Goal: Information Seeking & Learning: Learn about a topic

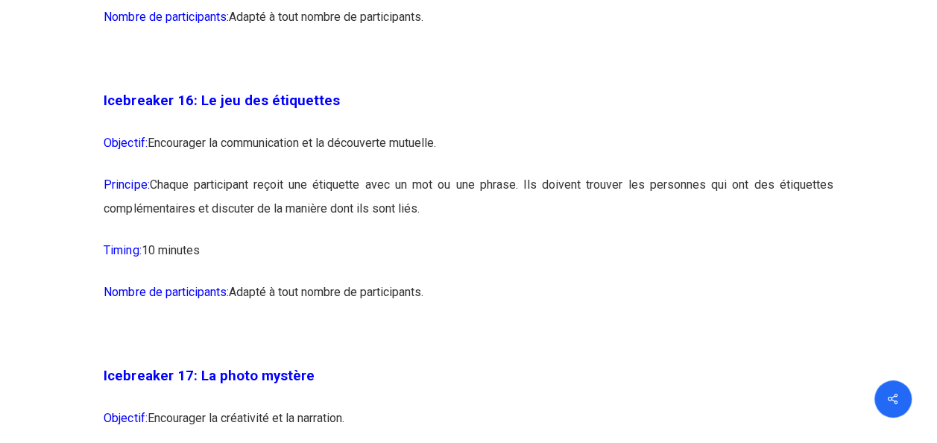
scroll to position [8123, 0]
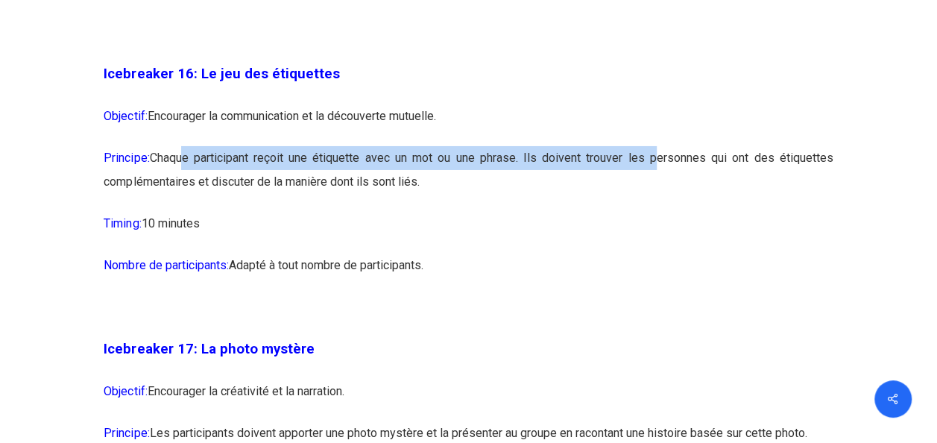
drag, startPoint x: 185, startPoint y: 210, endPoint x: 653, endPoint y: 213, distance: 468.0
click at [653, 212] on p "Principe: Chaque participant reçoit une étiquette avec un mot ou une phrase. Il…" at bounding box center [468, 179] width 729 height 66
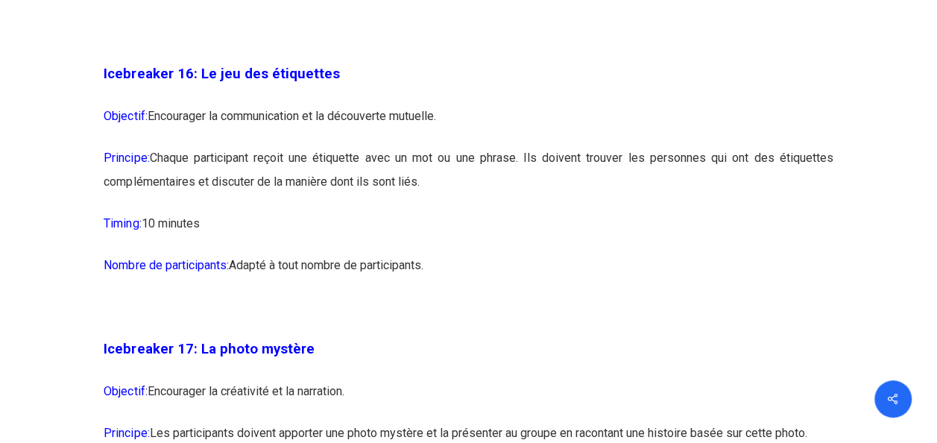
drag, startPoint x: 653, startPoint y: 213, endPoint x: 531, endPoint y: 243, distance: 125.8
click at [531, 212] on p "Principe: Chaque participant reçoit une étiquette avec un mot ou une phrase. Il…" at bounding box center [468, 179] width 729 height 66
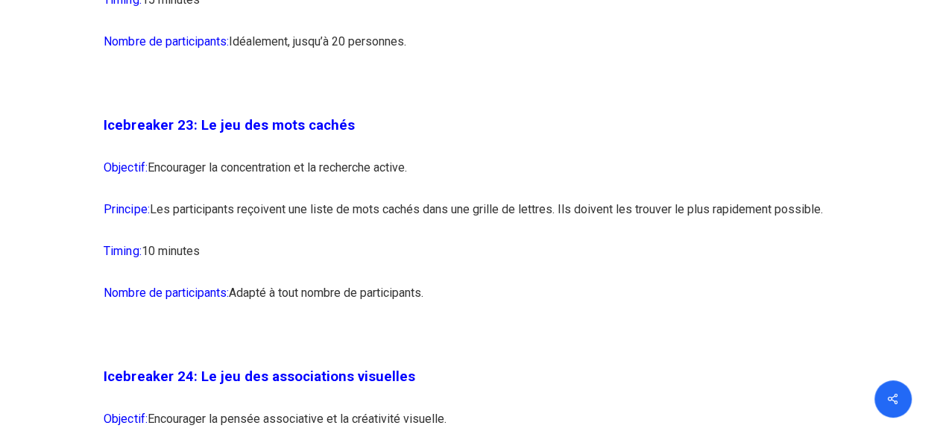
scroll to position [11700, 0]
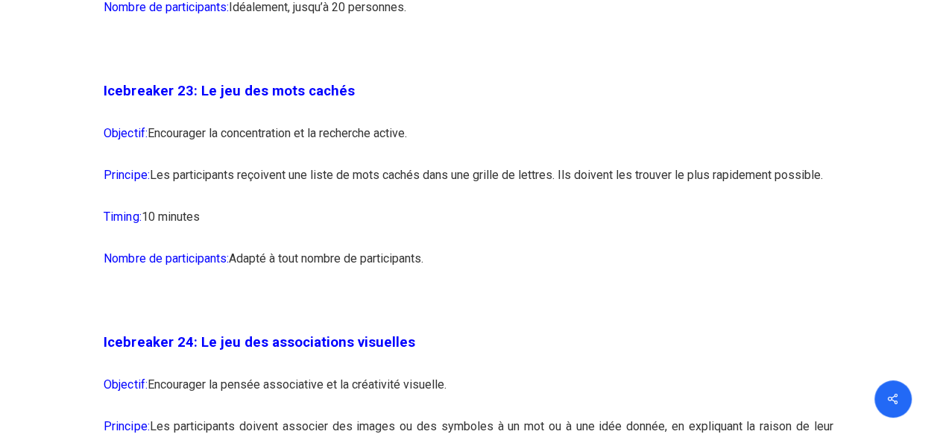
drag, startPoint x: 443, startPoint y: 337, endPoint x: 146, endPoint y: 237, distance: 313.7
drag, startPoint x: 146, startPoint y: 237, endPoint x: 347, endPoint y: 300, distance: 211.0
click at [347, 247] on p "Timing: 10 minutes" at bounding box center [468, 226] width 729 height 42
drag, startPoint x: 104, startPoint y: 170, endPoint x: 460, endPoint y: 344, distance: 396.0
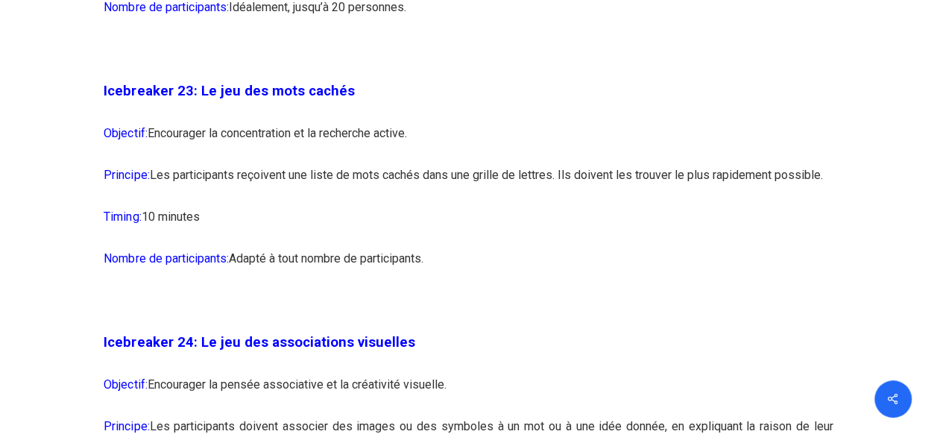
drag, startPoint x: 460, startPoint y: 344, endPoint x: 300, endPoint y: 280, distance: 172.6
click at [300, 205] on p "Principe: Les participants reçoivent une liste de mots cachés dans une grille d…" at bounding box center [468, 184] width 729 height 42
click at [434, 288] on p "Nombre de participants: Adapté à tout nombre de participants." at bounding box center [468, 268] width 729 height 42
drag, startPoint x: 440, startPoint y: 337, endPoint x: 143, endPoint y: 202, distance: 325.8
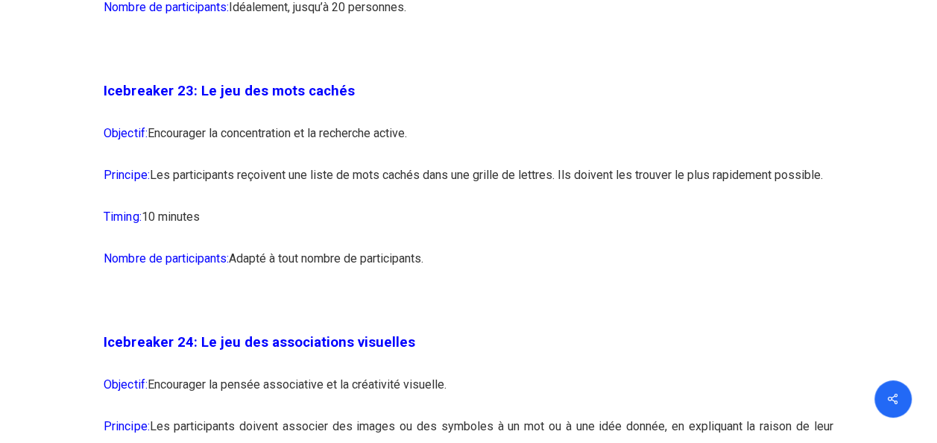
drag, startPoint x: 143, startPoint y: 202, endPoint x: 107, endPoint y: 175, distance: 45.3
click at [107, 99] on span "Icebreaker 23: Le jeu des mots cachés" at bounding box center [229, 91] width 250 height 16
drag, startPoint x: 102, startPoint y: 166, endPoint x: 459, endPoint y: 341, distance: 397.6
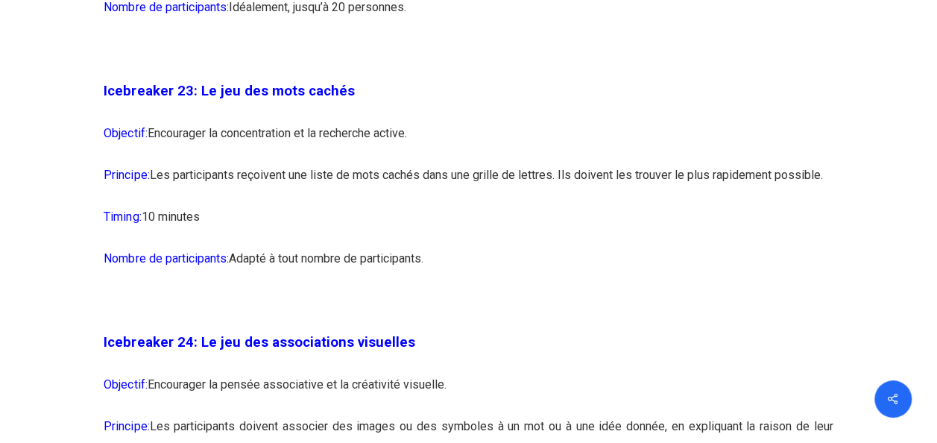
copy div "Icebreaker 23: Le jeu des mots cachés Objectif: Encourager la concentration et …"
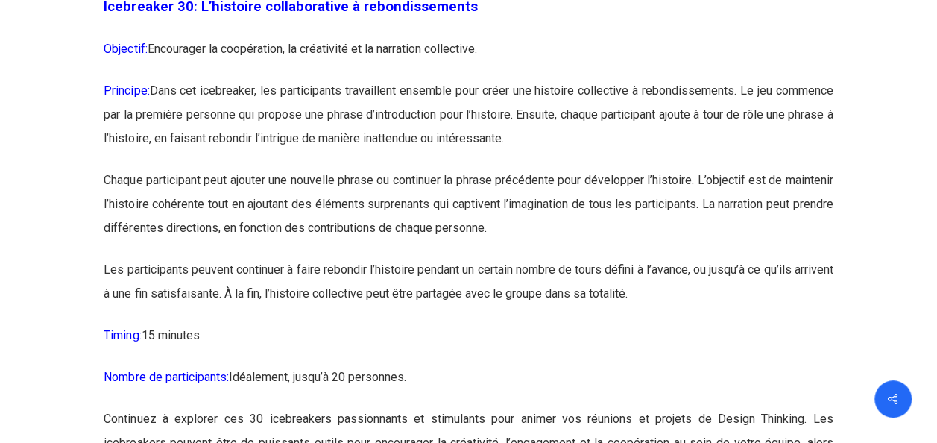
scroll to position [14979, 0]
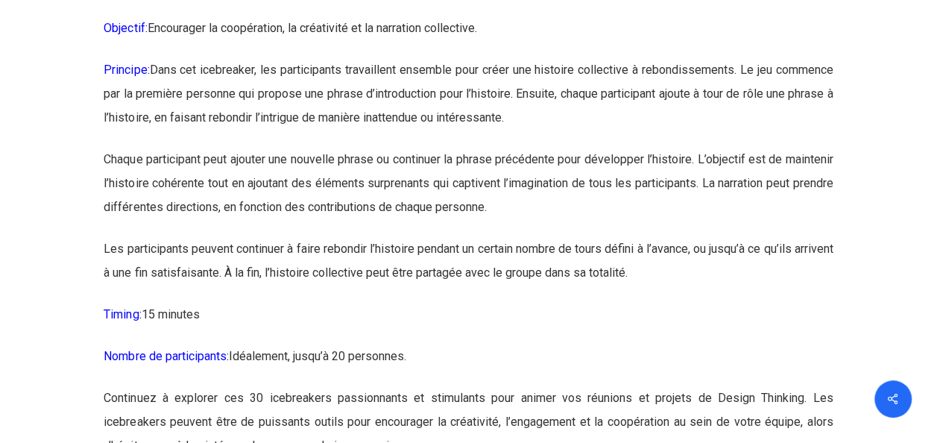
drag, startPoint x: 268, startPoint y: 66, endPoint x: 455, endPoint y: 66, distance: 186.3
drag, startPoint x: 455, startPoint y: 66, endPoint x: 452, endPoint y: 125, distance: 59.7
click at [452, 58] on p "Objectif: Encourager la coopération, la créativité et la narration collective." at bounding box center [468, 37] width 729 height 42
drag, startPoint x: 200, startPoint y: 64, endPoint x: 508, endPoint y: 73, distance: 307.2
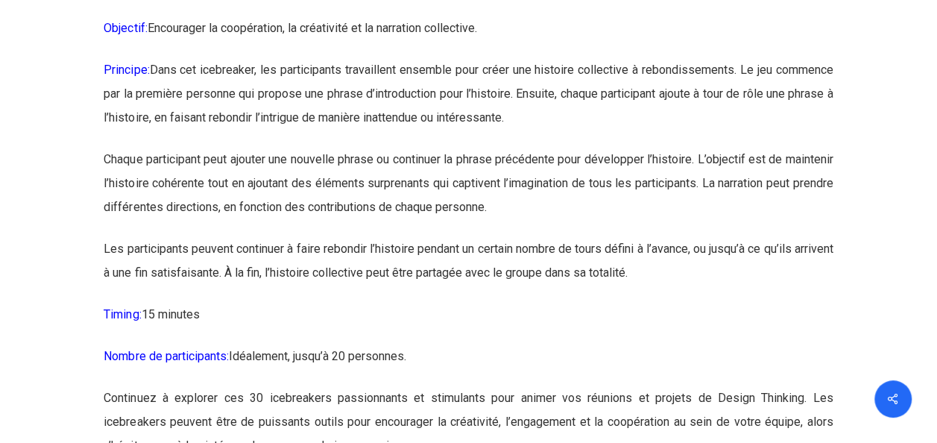
drag, startPoint x: 508, startPoint y: 73, endPoint x: 455, endPoint y: 101, distance: 59.0
click at [455, 58] on p "Objectif: Encourager la coopération, la créativité et la narration collective." at bounding box center [468, 37] width 729 height 42
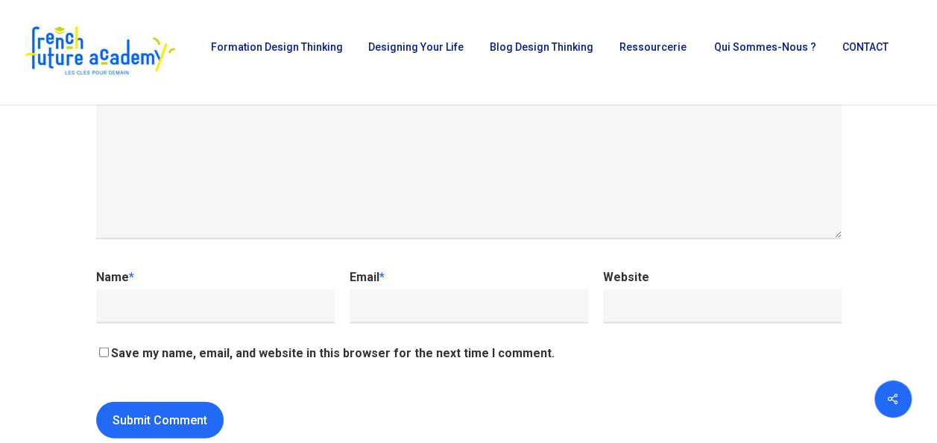
scroll to position [15352, 0]
